Goal: Complete application form

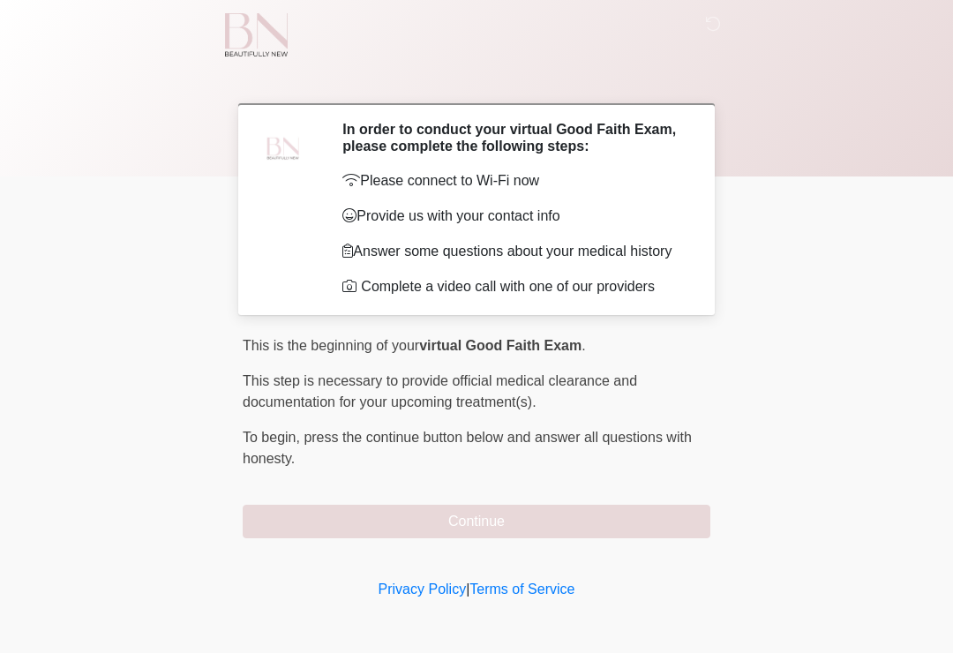
click at [389, 529] on button "Continue" at bounding box center [477, 522] width 468 height 34
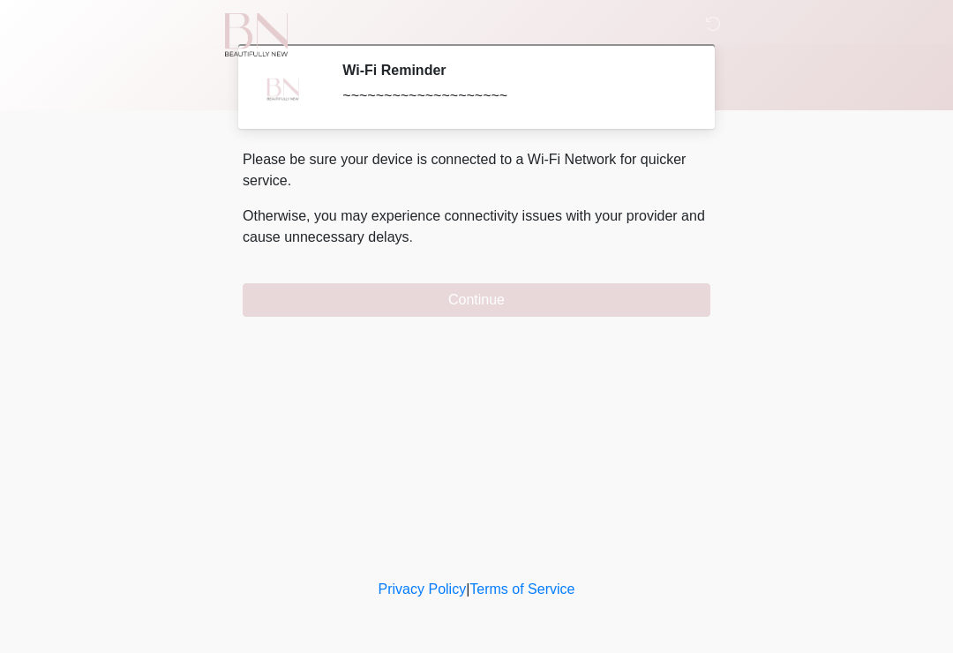
click at [311, 296] on button "Continue" at bounding box center [477, 300] width 468 height 34
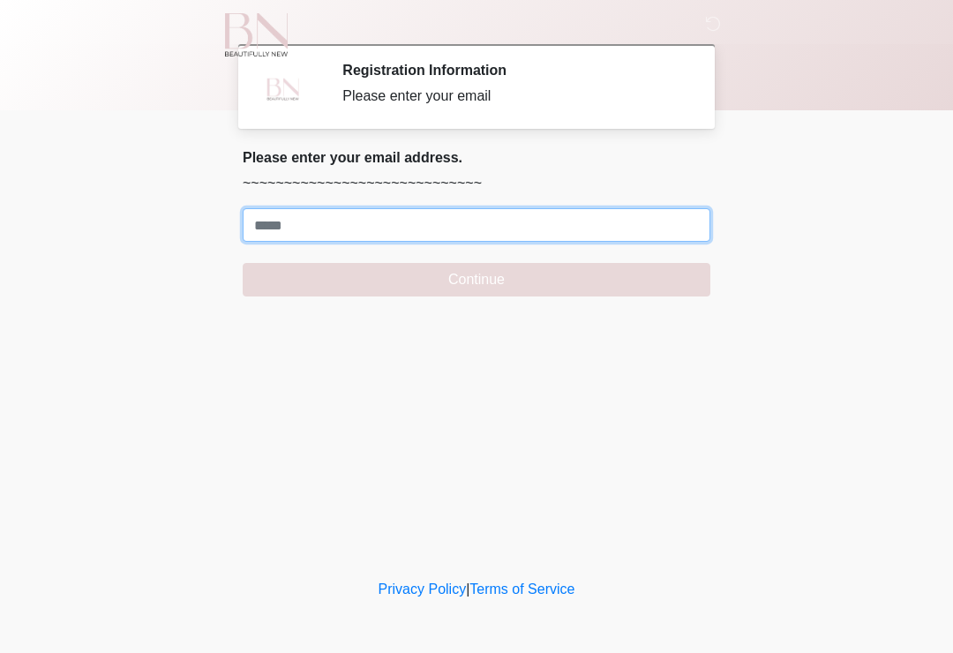
click at [289, 228] on input "Where should we email your treatment plan?" at bounding box center [477, 225] width 468 height 34
type input "**********"
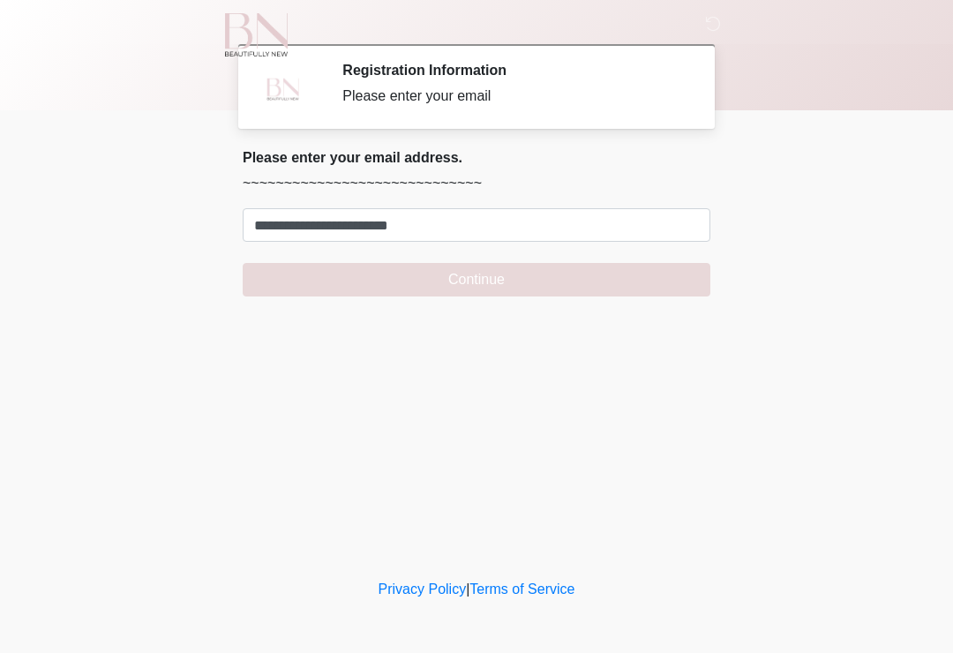
click at [371, 277] on button "Continue" at bounding box center [477, 280] width 468 height 34
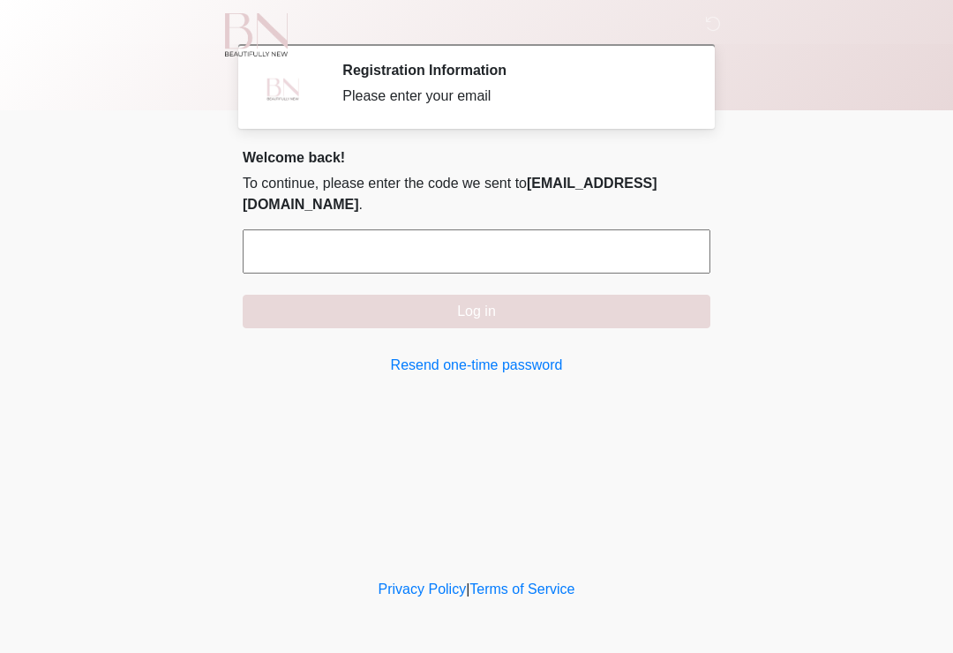
click at [278, 259] on input "text" at bounding box center [477, 251] width 468 height 44
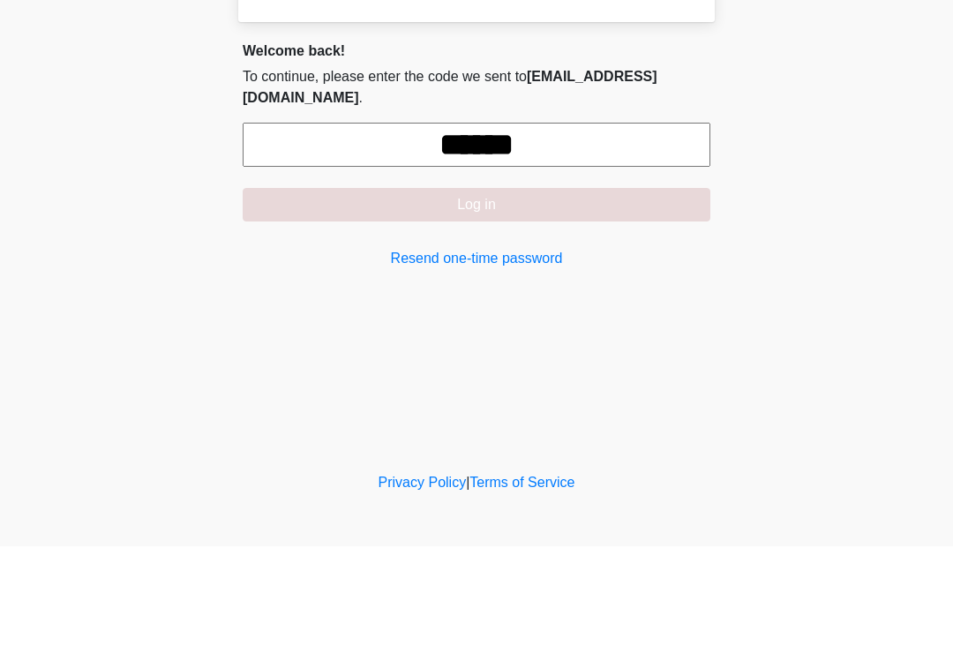
click at [356, 295] on button "Log in" at bounding box center [477, 312] width 468 height 34
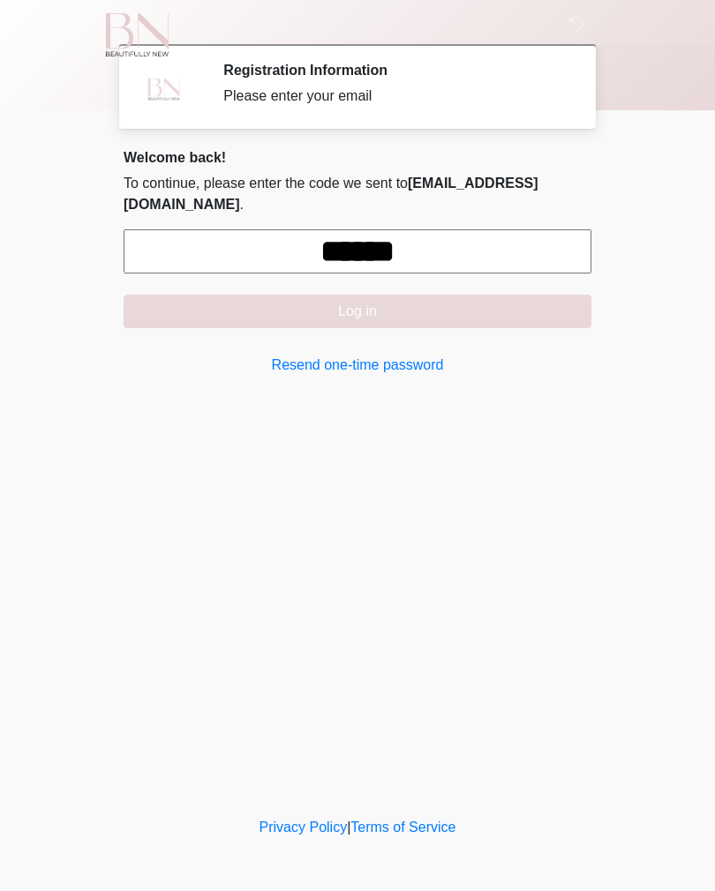
click at [176, 319] on button "Log in" at bounding box center [358, 312] width 468 height 34
click at [214, 311] on button "Log in" at bounding box center [358, 312] width 468 height 34
click at [469, 252] on input "******" at bounding box center [358, 251] width 468 height 44
type input "*"
click at [288, 364] on link "Resend one-time password" at bounding box center [358, 365] width 468 height 21
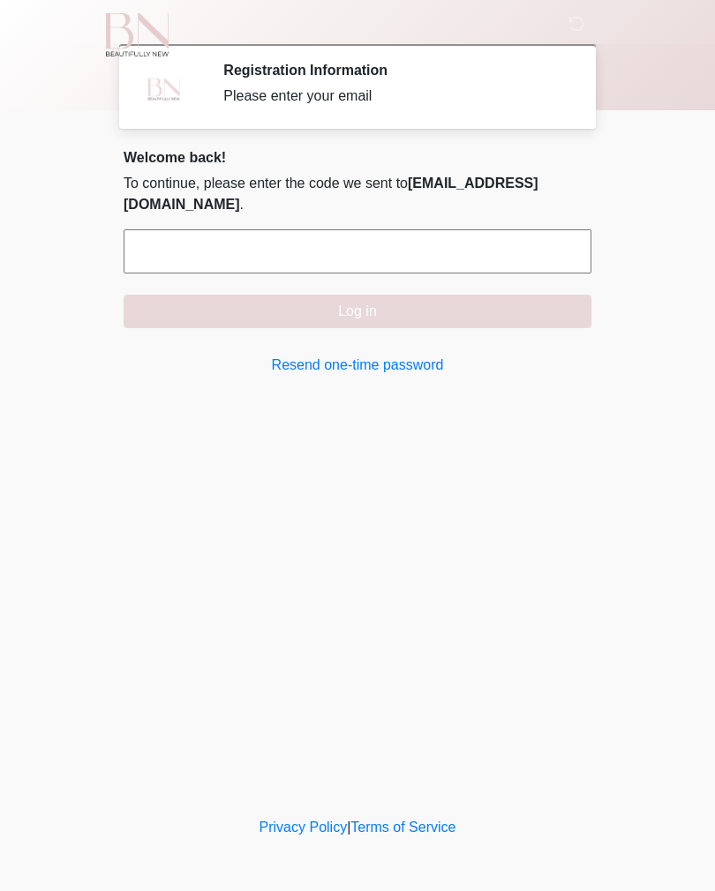
click at [199, 265] on input "text" at bounding box center [358, 251] width 468 height 44
click at [199, 264] on input "text" at bounding box center [358, 251] width 468 height 44
type input "*"
type input "******"
click at [194, 419] on div "‎ ‎ Registration Information Please enter your email Please connect to Wi-Fi no…" at bounding box center [357, 407] width 529 height 778
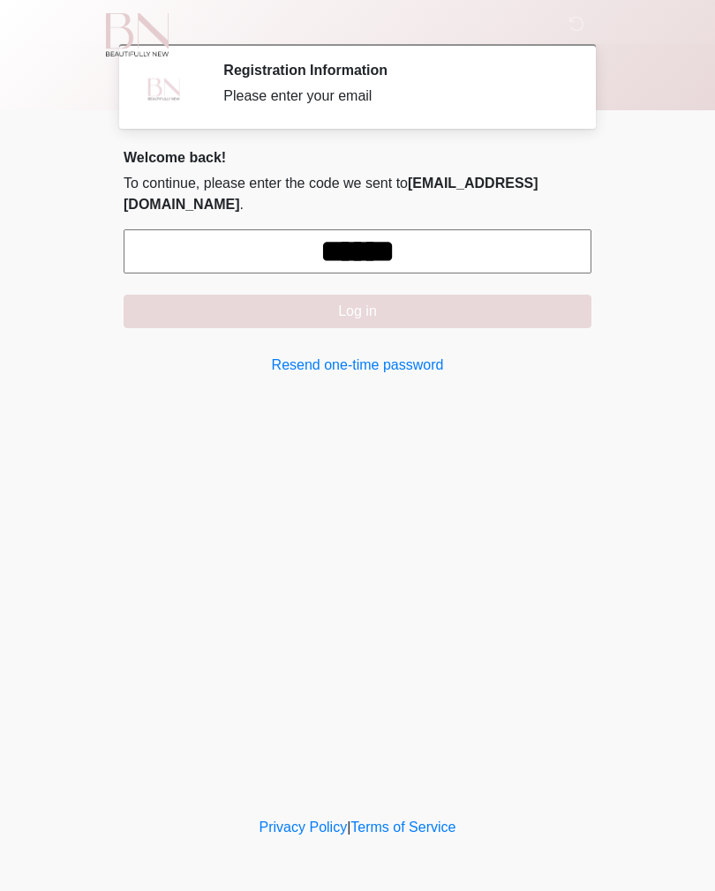
click at [231, 319] on button "Log in" at bounding box center [358, 312] width 468 height 34
